Goal: Transaction & Acquisition: Purchase product/service

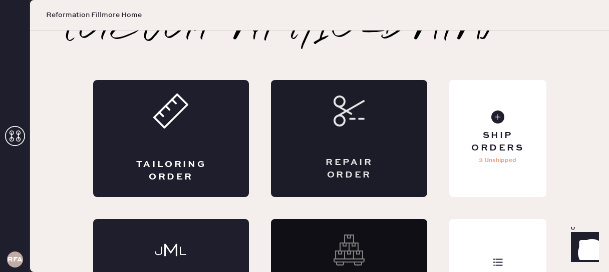
scroll to position [62, 0]
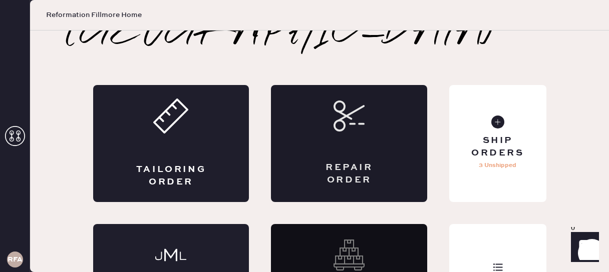
click at [346, 105] on div "Repair Order" at bounding box center [349, 143] width 156 height 117
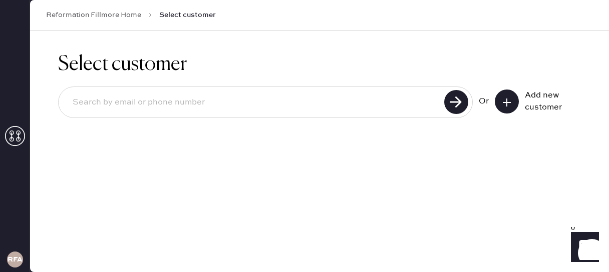
click at [392, 100] on input at bounding box center [253, 102] width 376 height 23
type input "[EMAIL_ADDRESS][DOMAIN_NAME]"
click at [456, 97] on use at bounding box center [456, 102] width 24 height 24
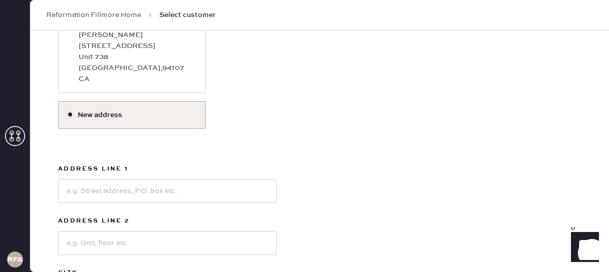
scroll to position [185, 0]
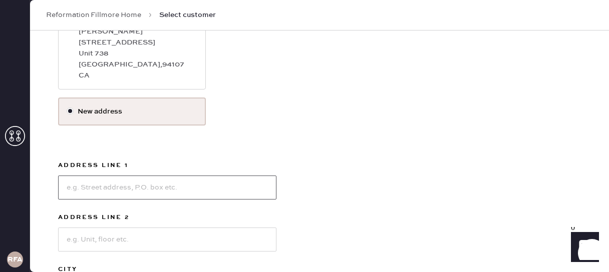
click at [151, 189] on input at bounding box center [167, 188] width 218 height 24
type input "[STREET_ADDRESS][PERSON_NAME]"
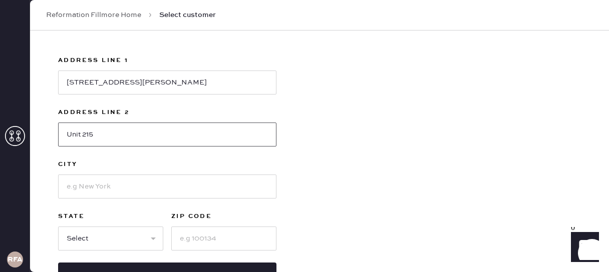
scroll to position [292, 0]
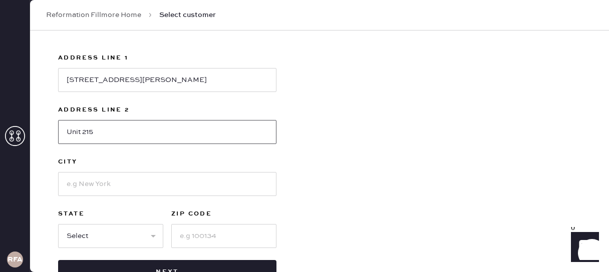
type input "Unit 215"
click at [176, 182] on input at bounding box center [167, 184] width 218 height 24
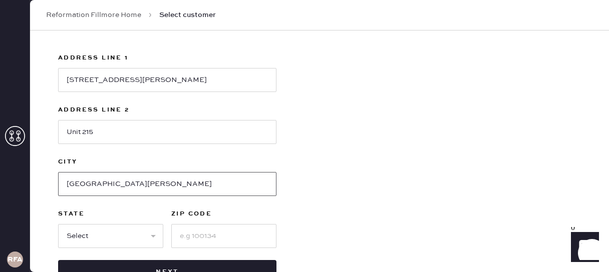
type input "[GEOGRAPHIC_DATA][PERSON_NAME]"
click at [125, 234] on select "Select AK AL AR AZ CA CO CT [GEOGRAPHIC_DATA] DE FL [GEOGRAPHIC_DATA] HI [GEOGR…" at bounding box center [110, 236] width 105 height 24
select select "CA"
click at [58, 224] on select "Select AK AL AR AZ CA CO CT [GEOGRAPHIC_DATA] DE FL [GEOGRAPHIC_DATA] HI [GEOGR…" at bounding box center [110, 236] width 105 height 24
click at [204, 231] on input at bounding box center [223, 236] width 105 height 24
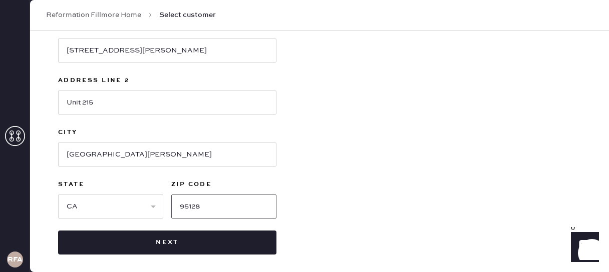
scroll to position [326, 0]
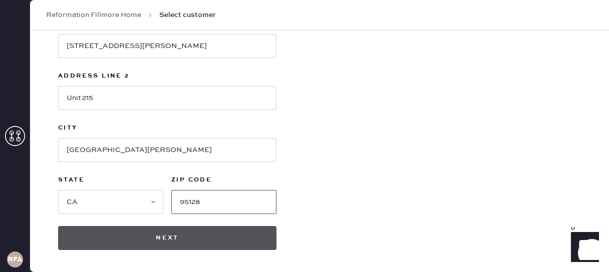
type input "95128"
click at [212, 245] on button "Next" at bounding box center [167, 238] width 218 height 24
click at [168, 235] on button "Next" at bounding box center [167, 238] width 218 height 24
click at [142, 239] on button "Next" at bounding box center [167, 238] width 218 height 24
click at [166, 242] on button "Next" at bounding box center [167, 238] width 218 height 24
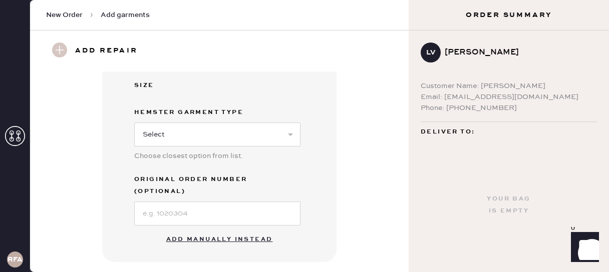
scroll to position [211, 0]
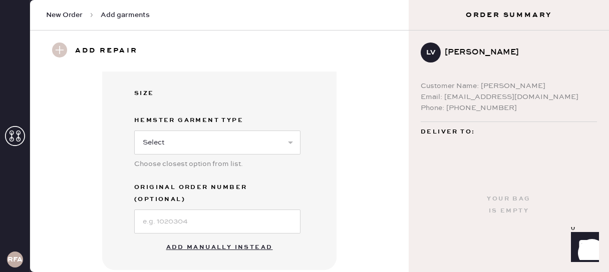
click at [206, 238] on button "Add manually instead" at bounding box center [219, 248] width 119 height 20
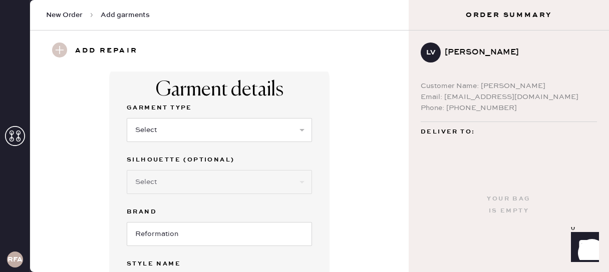
scroll to position [0, 0]
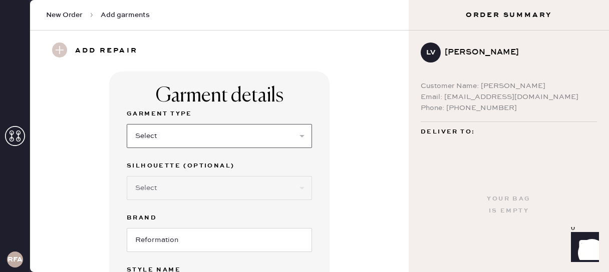
click at [244, 133] on select "Select Basic Skirt Jeans Leggings Pants Shorts Basic Sleeved Dress Basic Sleeve…" at bounding box center [219, 136] width 185 height 24
select select "15"
click at [127, 124] on select "Select Basic Skirt Jeans Leggings Pants Shorts Basic Sleeved Dress Basic Sleeve…" at bounding box center [219, 136] width 185 height 24
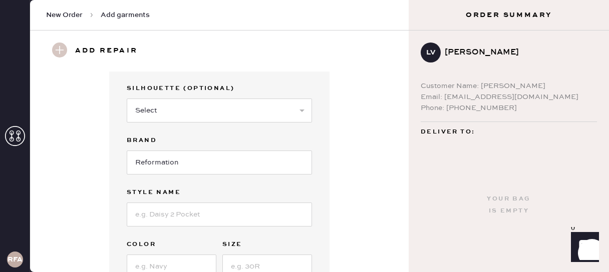
scroll to position [78, 0]
click at [177, 217] on input at bounding box center [219, 214] width 185 height 24
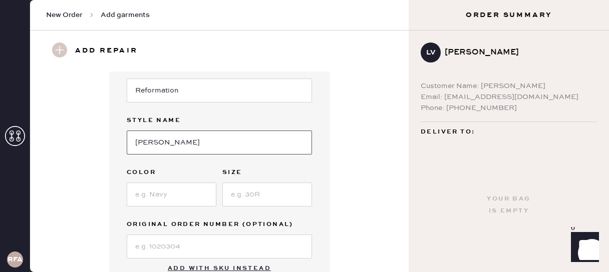
type input "[PERSON_NAME]"
click at [161, 189] on input at bounding box center [172, 195] width 90 height 24
type input "white"
click at [233, 198] on input at bounding box center [267, 195] width 90 height 24
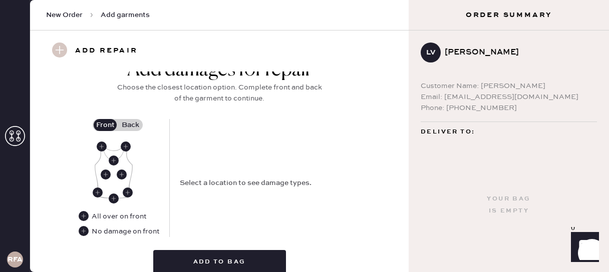
scroll to position [397, 0]
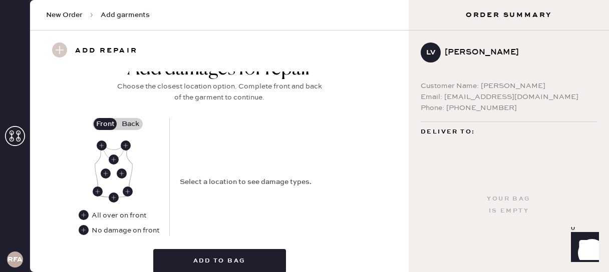
type input "8"
click at [133, 126] on label "Back" at bounding box center [130, 124] width 25 height 12
click at [130, 124] on input "Back" at bounding box center [130, 124] width 0 height 0
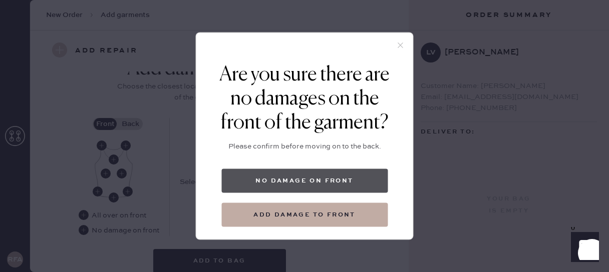
click at [304, 181] on button "No damage on front" at bounding box center [304, 181] width 166 height 24
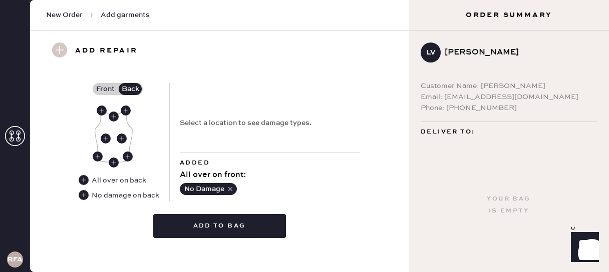
scroll to position [441, 0]
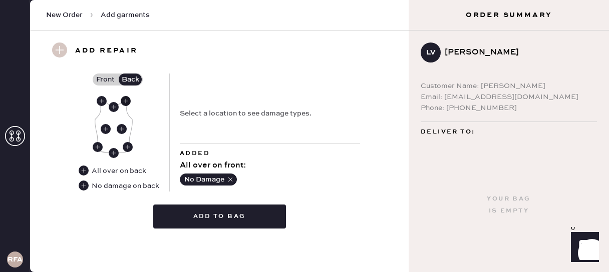
click at [126, 103] on use at bounding box center [126, 101] width 10 height 10
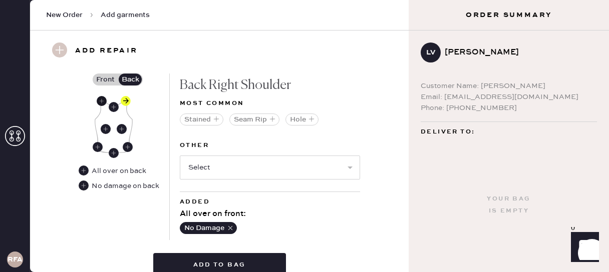
click at [101, 102] on use at bounding box center [102, 101] width 10 height 10
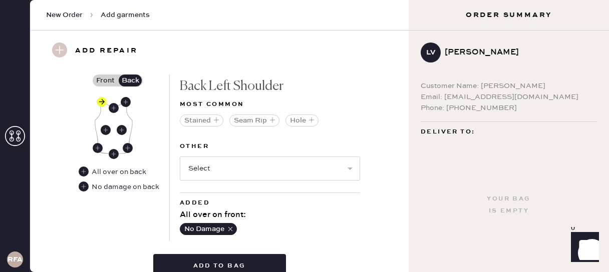
scroll to position [453, 0]
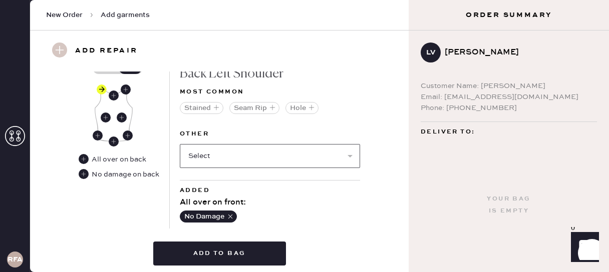
click at [257, 152] on select "Select Broken / Ripped Hem Broken Beads Broken Belt Loop Broken Button Broken C…" at bounding box center [270, 156] width 180 height 24
click at [233, 160] on select "Select Broken / Ripped Hem Broken Beads Broken Belt Loop Broken Button Broken C…" at bounding box center [270, 156] width 180 height 24
select select "1911"
click at [180, 144] on select "Select Broken / Ripped Hem Broken Beads Broken Belt Loop Broken Button Broken C…" at bounding box center [270, 156] width 180 height 24
select select
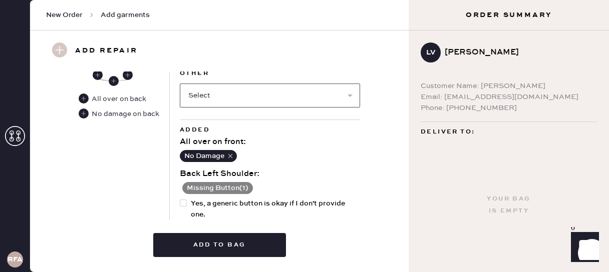
scroll to position [542, 0]
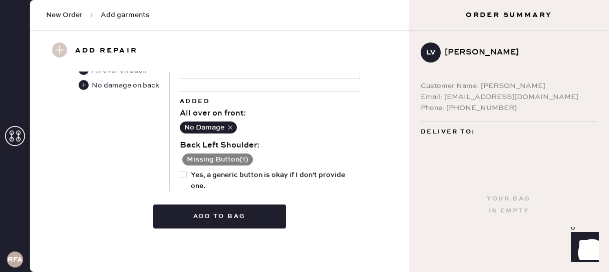
click at [184, 176] on div at bounding box center [183, 174] width 7 height 7
click at [180, 170] on input "Yes, a generic button is okay if I don't provide one." at bounding box center [180, 170] width 1 height 1
checkbox input "true"
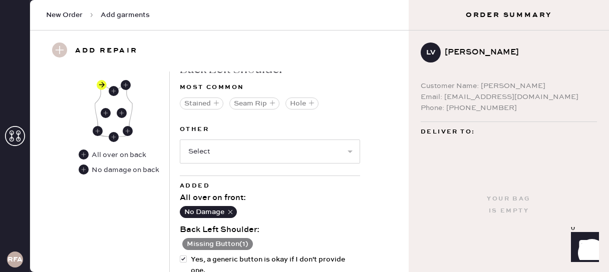
scroll to position [465, 0]
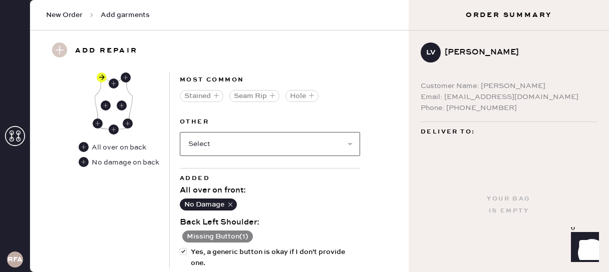
click at [215, 148] on select "Select Broken / Ripped Hem Broken Beads Broken Belt Loop Broken Button Broken C…" at bounding box center [270, 144] width 180 height 24
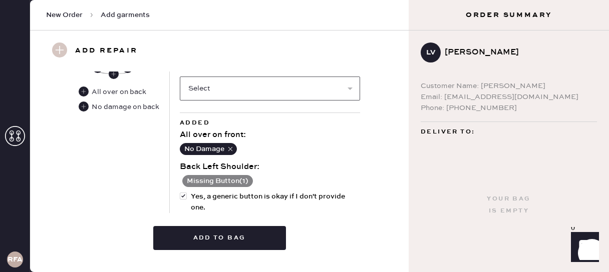
scroll to position [530, 0]
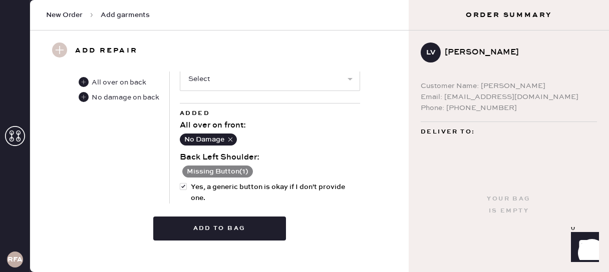
click at [239, 172] on button "Missing Button ( 1 )" at bounding box center [217, 172] width 71 height 12
click at [265, 136] on div "No Damage" at bounding box center [270, 140] width 180 height 16
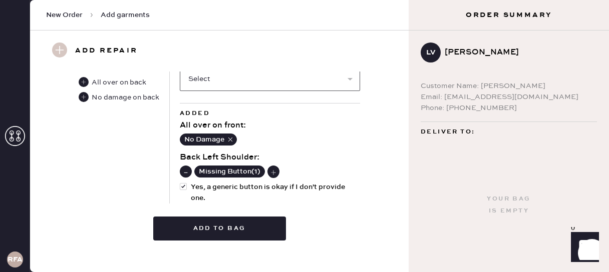
click at [233, 81] on select "Select Broken / Ripped Hem Broken Beads Broken Belt Loop Broken Button Broken C…" at bounding box center [270, 79] width 180 height 24
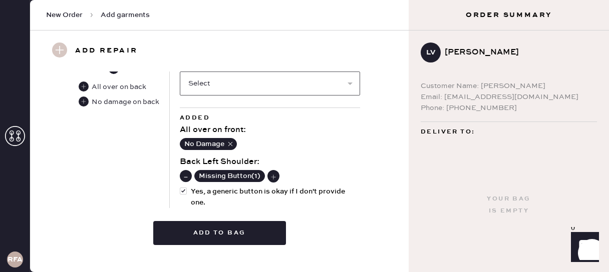
click at [213, 85] on select "Select Broken / Ripped Hem Broken Beads Broken Belt Loop Broken Button Broken C…" at bounding box center [270, 84] width 180 height 24
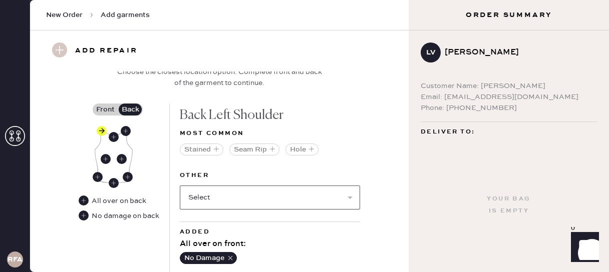
scroll to position [542, 0]
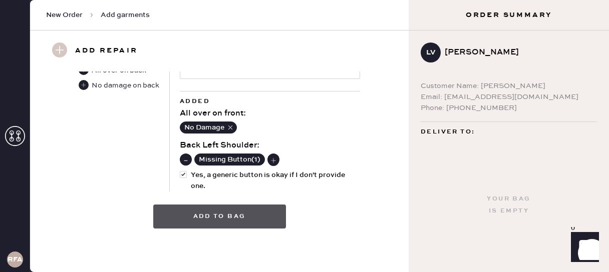
click at [240, 220] on button "Add to bag" at bounding box center [219, 217] width 133 height 24
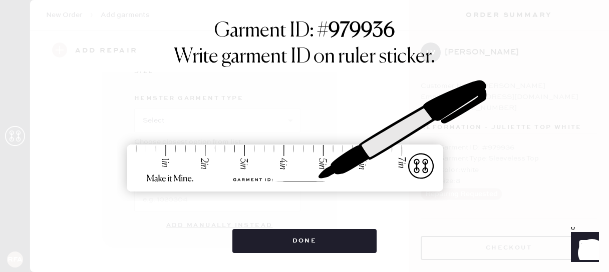
scroll to position [220, 0]
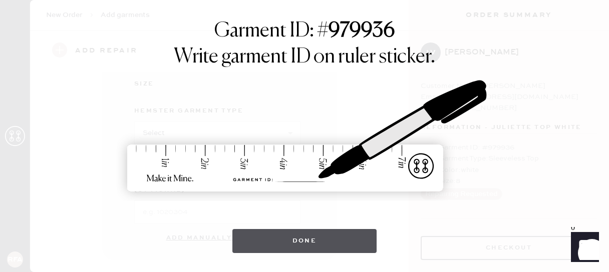
click at [283, 244] on button "Done" at bounding box center [304, 241] width 145 height 24
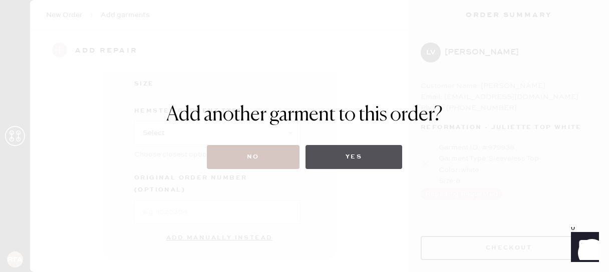
click at [344, 157] on button "Yes" at bounding box center [353, 157] width 97 height 24
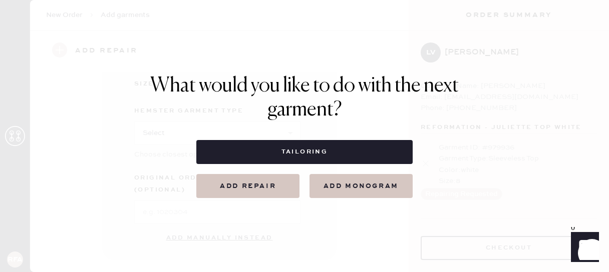
click at [263, 188] on button "Add repair" at bounding box center [247, 186] width 103 height 24
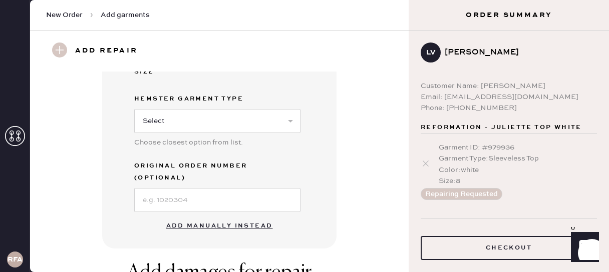
click at [211, 216] on button "Add manually instead" at bounding box center [219, 226] width 119 height 20
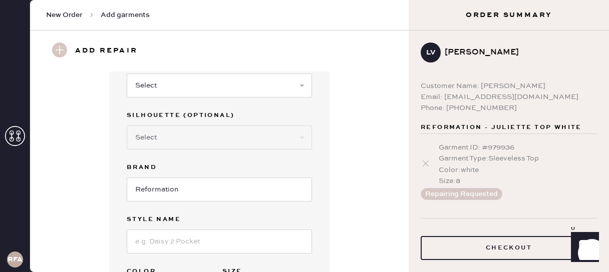
scroll to position [0, 0]
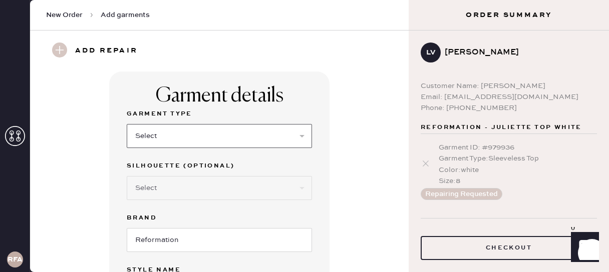
click at [195, 134] on select "Select Basic Skirt Jeans Leggings Pants Shorts Basic Sleeved Dress Basic Sleeve…" at bounding box center [219, 136] width 185 height 24
select select "15"
click at [127, 124] on select "Select Basic Skirt Jeans Leggings Pants Shorts Basic Sleeved Dress Basic Sleeve…" at bounding box center [219, 136] width 185 height 24
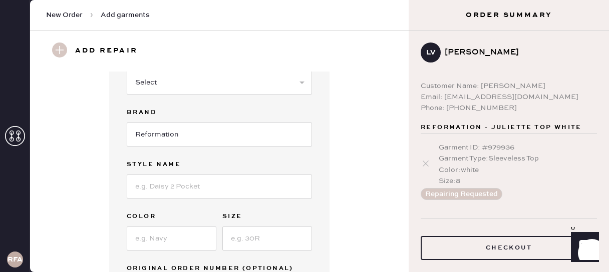
scroll to position [148, 0]
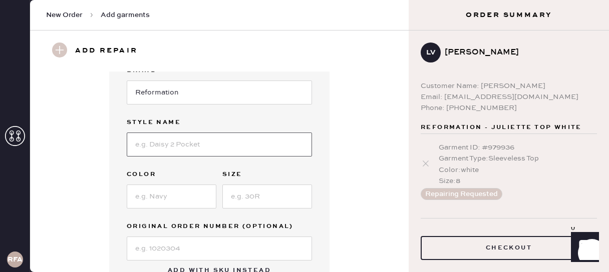
click at [186, 148] on input at bounding box center [219, 145] width 185 height 24
click at [169, 200] on input at bounding box center [172, 197] width 90 height 24
type input "red check"
click at [256, 196] on input at bounding box center [267, 197] width 90 height 24
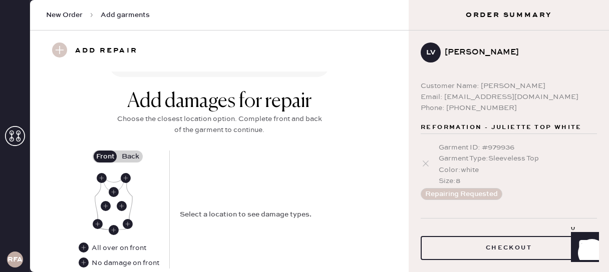
scroll to position [382, 0]
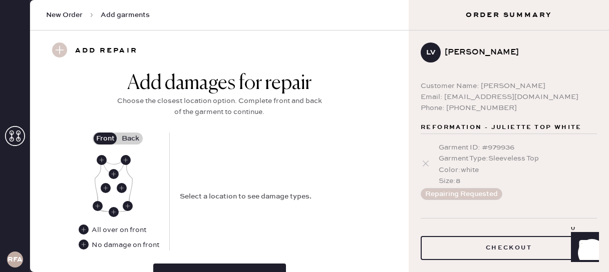
type input "8"
click at [136, 139] on label "Back" at bounding box center [130, 139] width 25 height 12
click at [130, 139] on input "Back" at bounding box center [130, 139] width 0 height 0
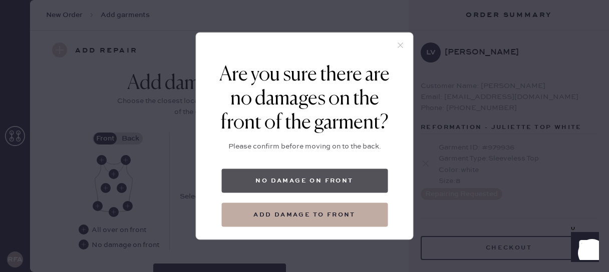
click at [268, 181] on button "No damage on front" at bounding box center [304, 181] width 166 height 24
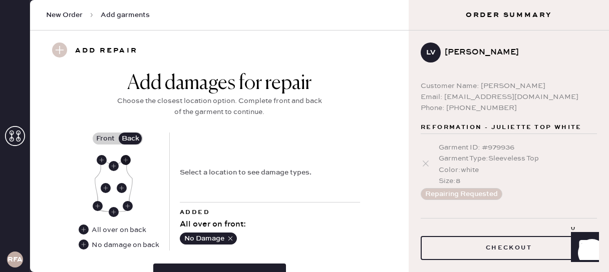
click at [127, 161] on use at bounding box center [126, 160] width 10 height 10
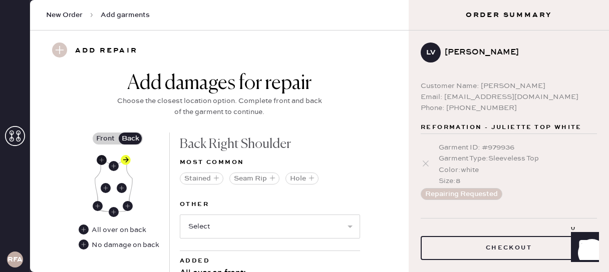
click at [102, 160] on use at bounding box center [102, 160] width 10 height 10
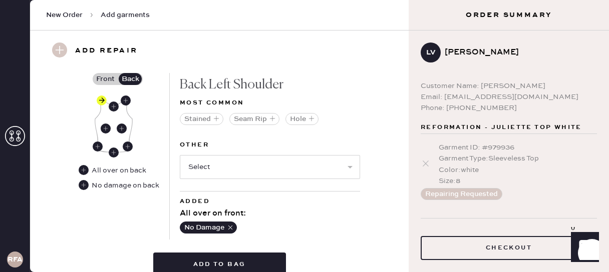
scroll to position [444, 0]
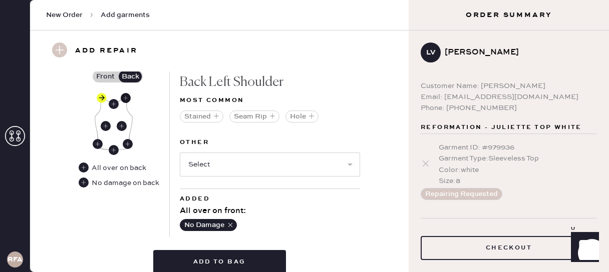
click at [125, 101] on use at bounding box center [126, 98] width 10 height 10
click at [100, 95] on use at bounding box center [102, 98] width 10 height 10
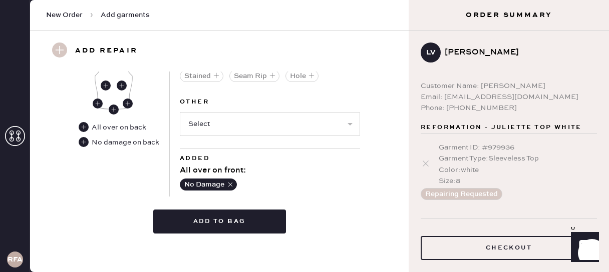
scroll to position [487, 0]
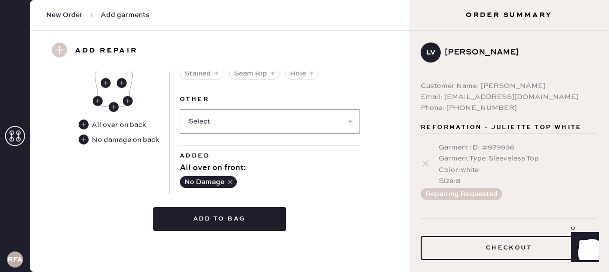
click at [238, 125] on select "Select Broken / Ripped Hem Broken Beads Broken Belt Loop Broken Button Broken C…" at bounding box center [270, 122] width 180 height 24
select select "1911"
click at [180, 110] on select "Select Broken / Ripped Hem Broken Beads Broken Belt Loop Broken Button Broken C…" at bounding box center [270, 122] width 180 height 24
select select
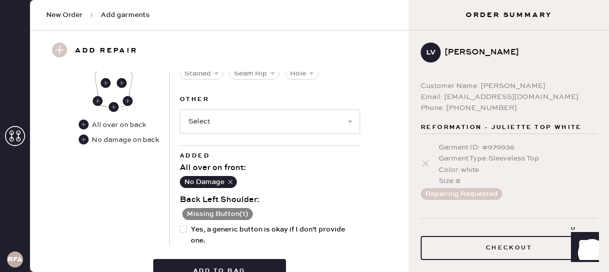
click at [181, 228] on div at bounding box center [183, 229] width 7 height 7
click at [180, 225] on input "Yes, a generic button is okay if I don't provide one." at bounding box center [180, 224] width 1 height 1
checkbox input "true"
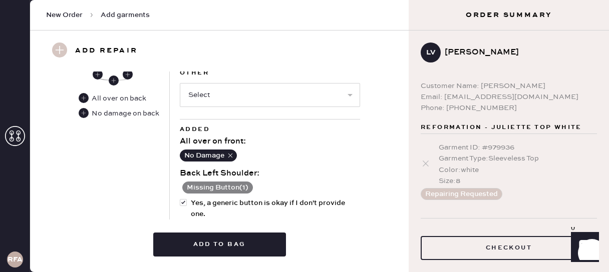
scroll to position [542, 0]
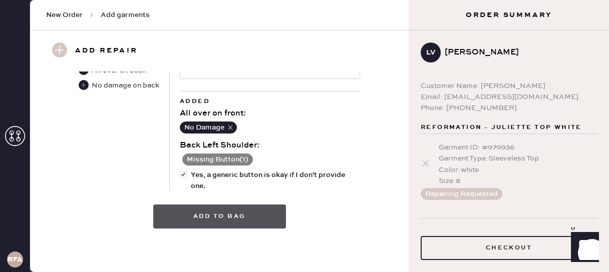
click at [223, 223] on button "Add to bag" at bounding box center [219, 217] width 133 height 24
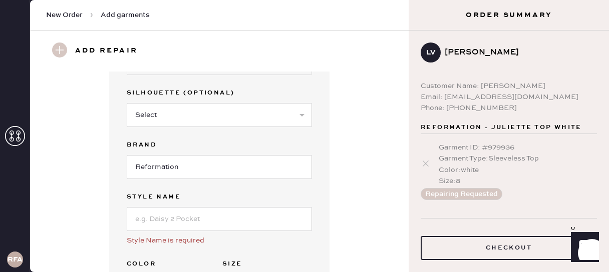
scroll to position [74, 0]
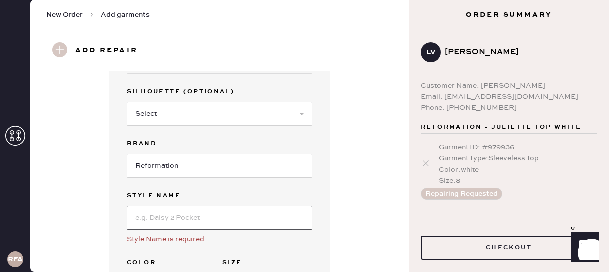
click at [193, 214] on input at bounding box center [219, 218] width 185 height 24
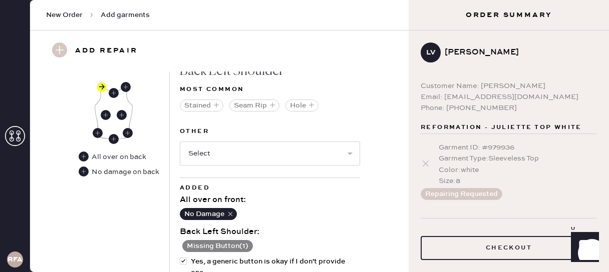
scroll to position [557, 0]
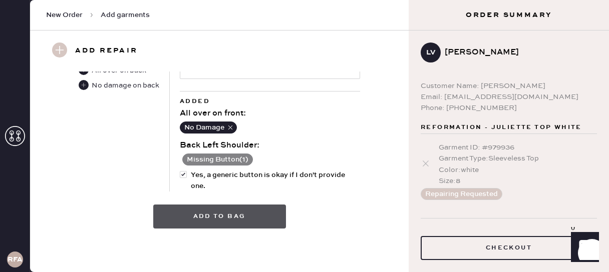
type input "[PERSON_NAME]"
click at [234, 215] on button "Add to bag" at bounding box center [219, 217] width 133 height 24
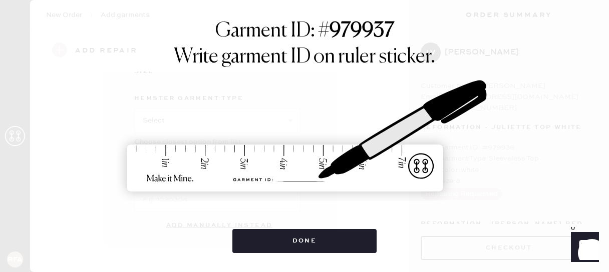
scroll to position [220, 0]
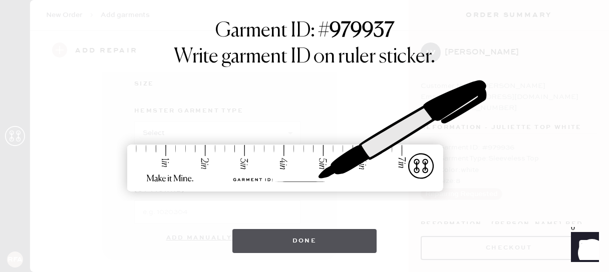
click at [322, 246] on button "Done" at bounding box center [304, 241] width 145 height 24
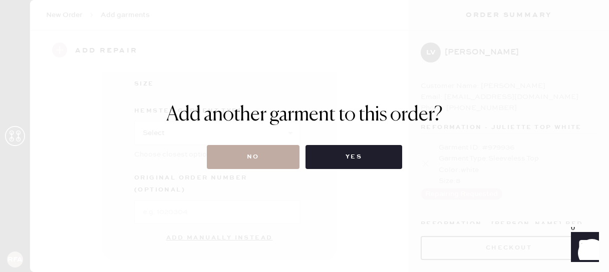
click at [260, 158] on button "No" at bounding box center [253, 157] width 93 height 24
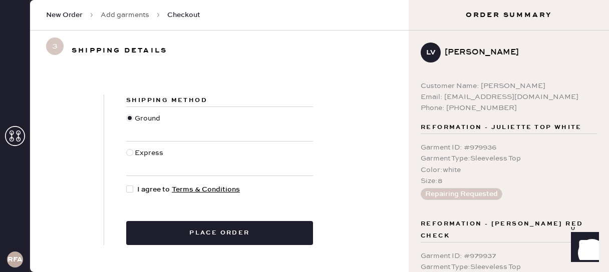
click at [131, 188] on div at bounding box center [129, 189] width 7 height 7
click at [127, 185] on input "I agree to Terms & Conditions" at bounding box center [126, 184] width 1 height 1
checkbox input "true"
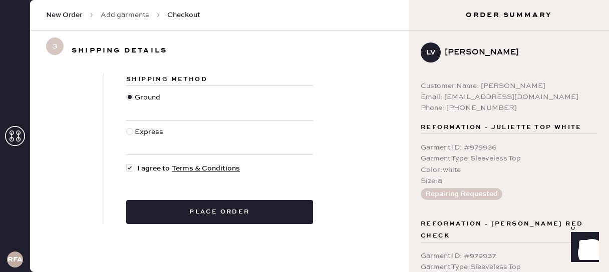
scroll to position [125, 0]
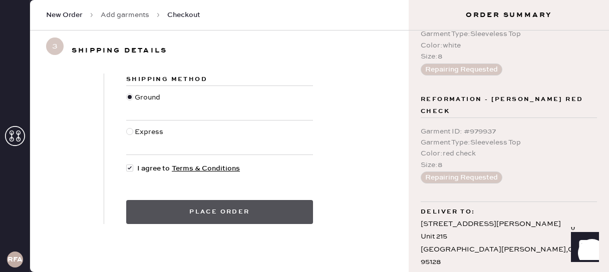
click at [243, 208] on button "Place order" at bounding box center [219, 212] width 187 height 24
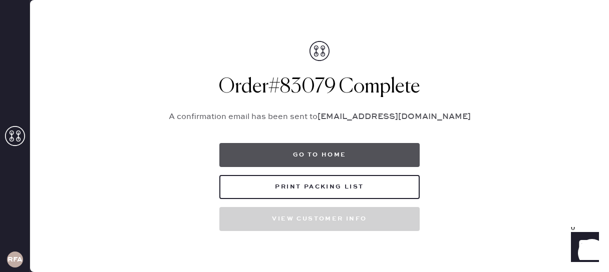
click at [357, 147] on button "Go to home" at bounding box center [319, 155] width 200 height 24
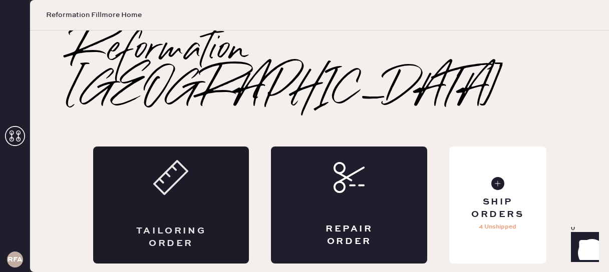
click at [189, 156] on div "Tailoring Order" at bounding box center [171, 205] width 156 height 117
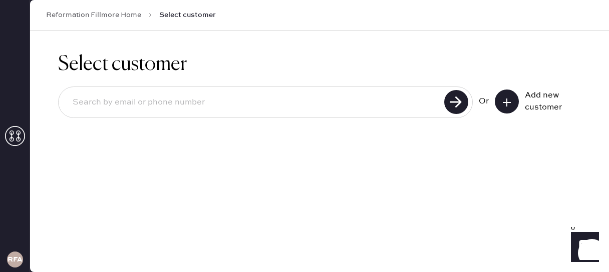
click at [548, 95] on div "Add new customer" at bounding box center [550, 102] width 50 height 24
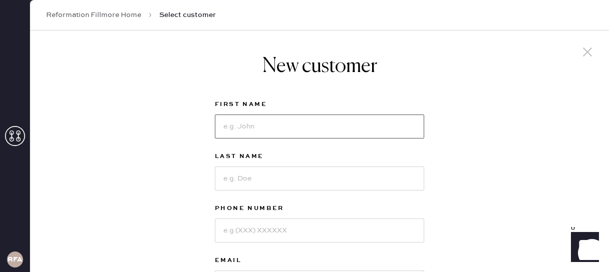
click at [240, 134] on input at bounding box center [319, 127] width 209 height 24
type input "Linfeng"
type input "Ou"
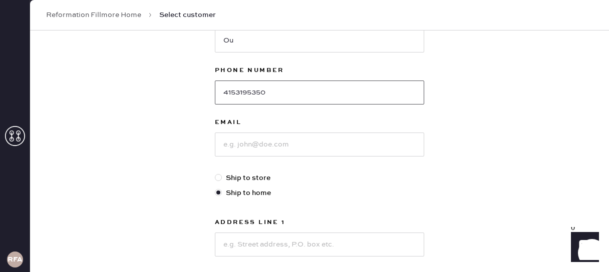
scroll to position [140, 0]
type input "4153195350"
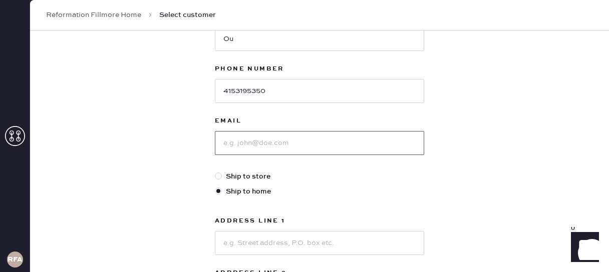
click at [248, 145] on input at bounding box center [319, 143] width 209 height 24
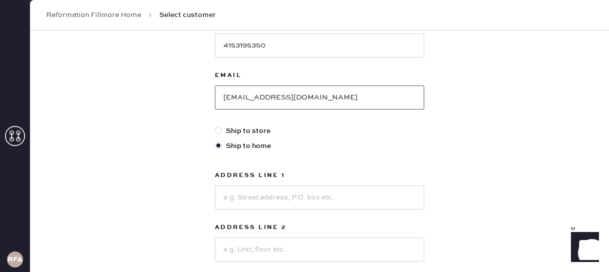
scroll to position [231, 0]
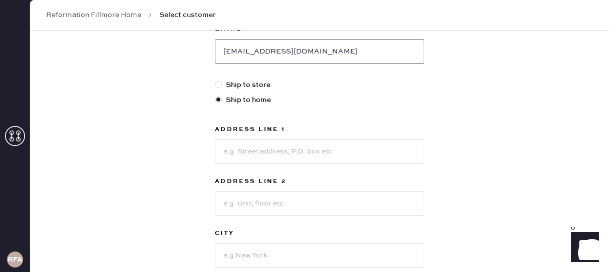
type input "[EMAIL_ADDRESS][DOMAIN_NAME]"
click at [241, 151] on input at bounding box center [319, 152] width 209 height 24
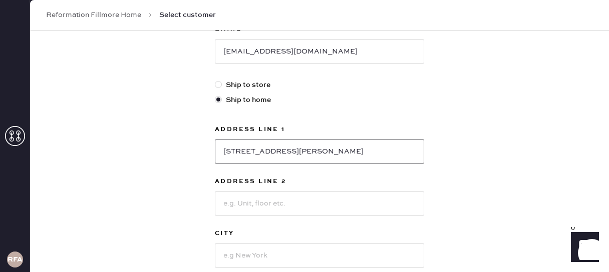
type input "[STREET_ADDRESS][PERSON_NAME]"
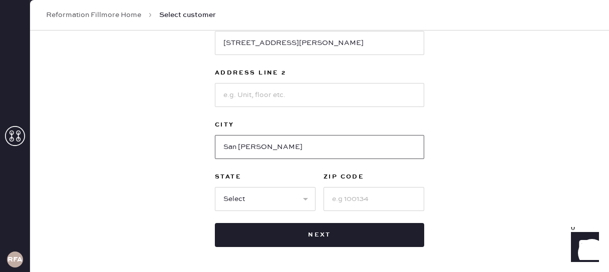
scroll to position [379, 0]
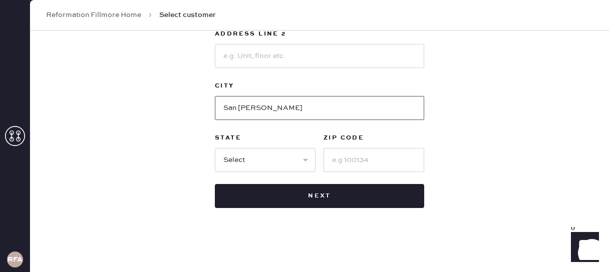
type input "San [PERSON_NAME]"
click at [253, 156] on select "Select AK AL AR AZ CA CO CT [GEOGRAPHIC_DATA] DE FL [GEOGRAPHIC_DATA] HI [GEOGR…" at bounding box center [265, 160] width 101 height 24
select select "CA"
click at [215, 148] on select "Select AK AL AR AZ CA CO CT [GEOGRAPHIC_DATA] DE FL [GEOGRAPHIC_DATA] HI [GEOGR…" at bounding box center [265, 160] width 101 height 24
click at [340, 160] on input at bounding box center [373, 160] width 101 height 24
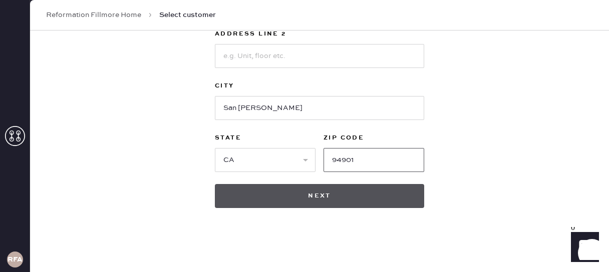
type input "94901"
click at [340, 194] on button "Next" at bounding box center [319, 196] width 209 height 24
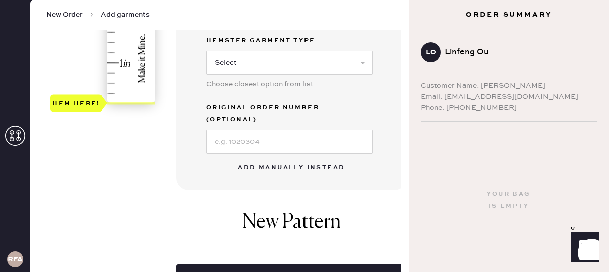
scroll to position [426, 0]
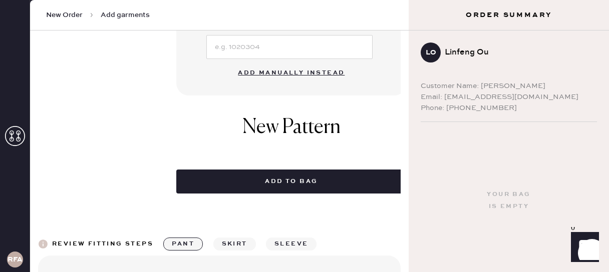
click at [299, 63] on button "Add manually instead" at bounding box center [291, 73] width 119 height 20
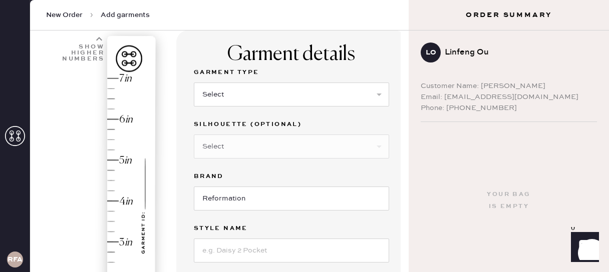
scroll to position [68, 0]
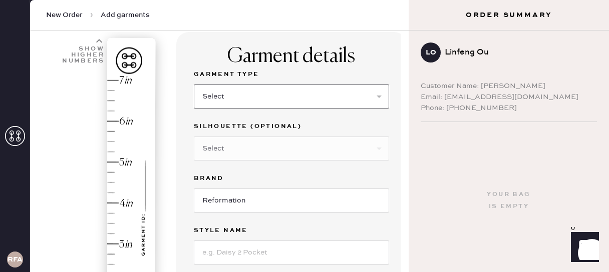
click at [280, 91] on select "Select Basic Skirt Jeans Leggings Pants Shorts Basic Sleeved Dress Basic Sleeve…" at bounding box center [291, 97] width 195 height 24
select select "2"
click at [194, 85] on select "Select Basic Skirt Jeans Leggings Pants Shorts Basic Sleeved Dress Basic Sleeve…" at bounding box center [291, 97] width 195 height 24
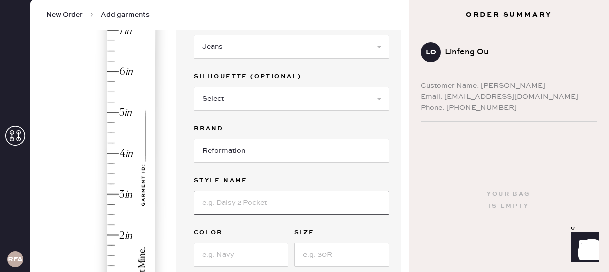
click at [220, 197] on input at bounding box center [291, 203] width 195 height 24
type input "[PERSON_NAME] HIGH RISE SLOUCHY WIDE LEG JEANS"
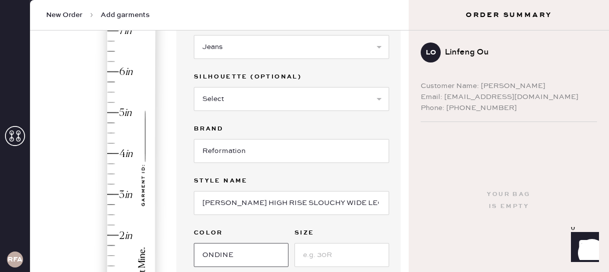
type input "ONDINE"
type input "26"
type input "2"
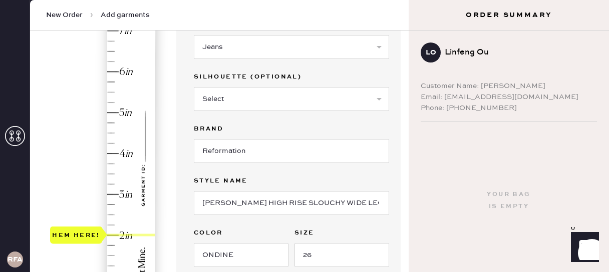
click at [109, 234] on div "Hem here!" at bounding box center [103, 174] width 107 height 295
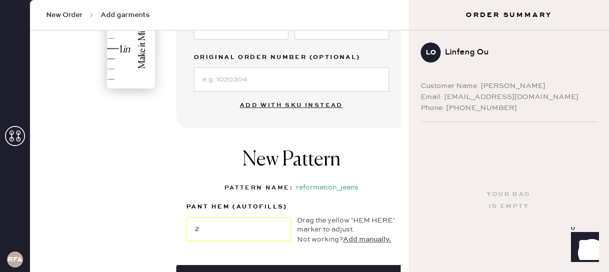
scroll to position [446, 0]
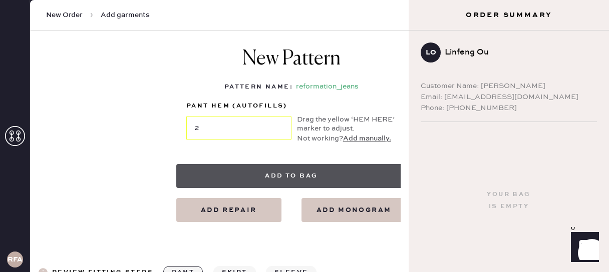
click at [273, 177] on button "Add to bag" at bounding box center [291, 176] width 230 height 24
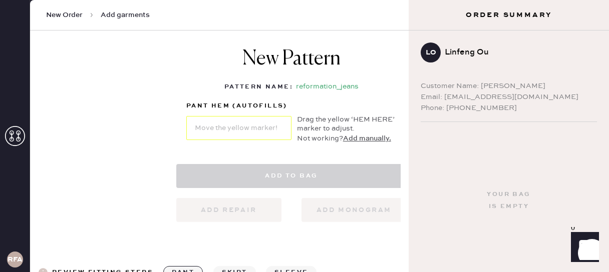
select select "2"
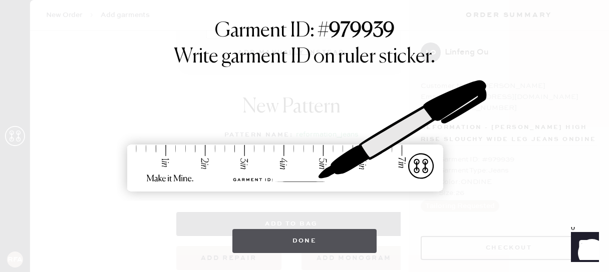
click at [311, 236] on button "Done" at bounding box center [304, 241] width 145 height 24
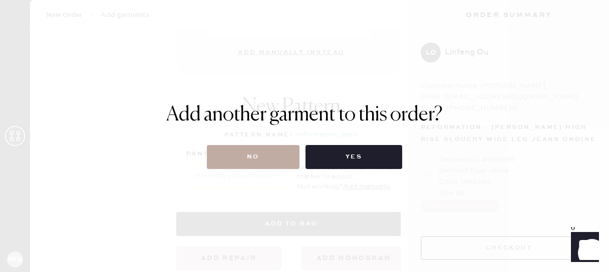
click at [232, 157] on button "No" at bounding box center [253, 157] width 93 height 24
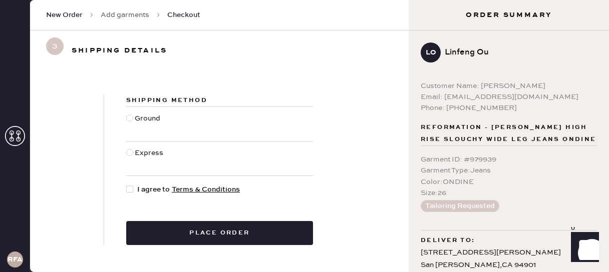
click at [128, 154] on div at bounding box center [129, 152] width 7 height 7
click at [127, 148] on input "Express" at bounding box center [126, 148] width 1 height 1
radio input "true"
click at [128, 187] on div at bounding box center [129, 189] width 7 height 7
click at [127, 185] on input "I agree to Terms & Conditions" at bounding box center [126, 184] width 1 height 1
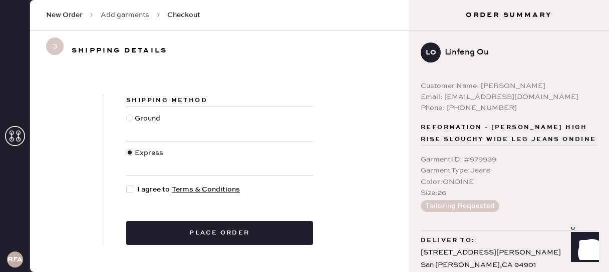
checkbox input "true"
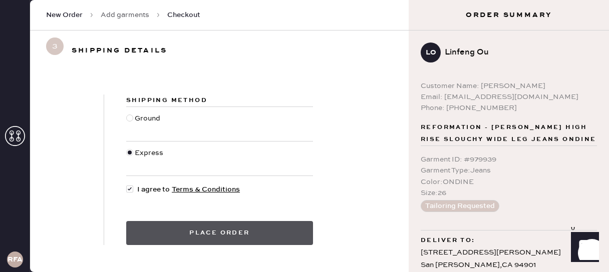
click at [207, 234] on button "Place order" at bounding box center [219, 233] width 187 height 24
